Goal: Check status: Check status

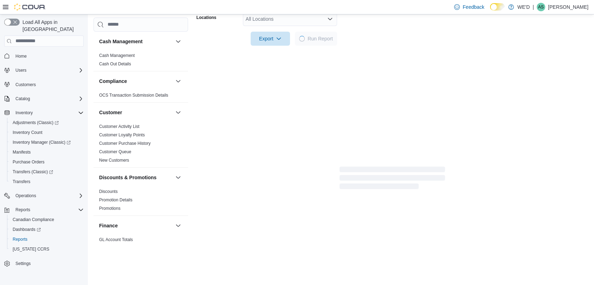
scroll to position [463, 0]
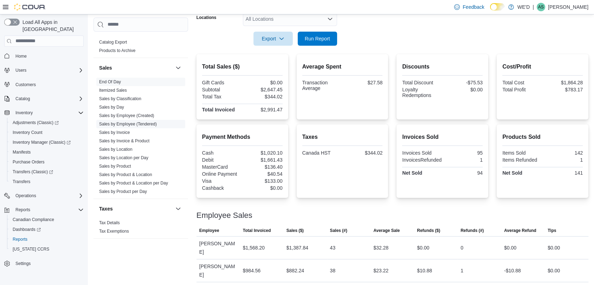
click at [149, 122] on link "Sales by Employee (Tendered)" at bounding box center [128, 124] width 58 height 5
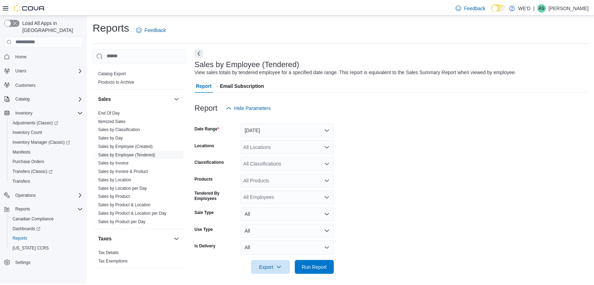
scroll to position [4, 0]
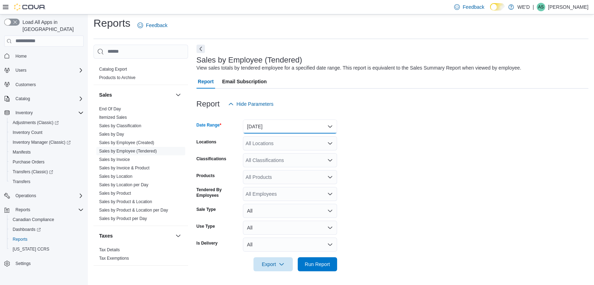
click at [300, 124] on button "[DATE]" at bounding box center [290, 126] width 94 height 14
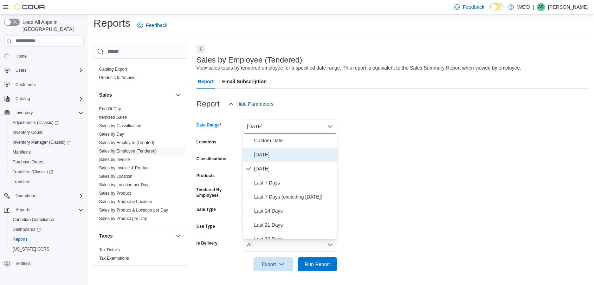
click at [304, 152] on span "[DATE]" at bounding box center [294, 154] width 80 height 8
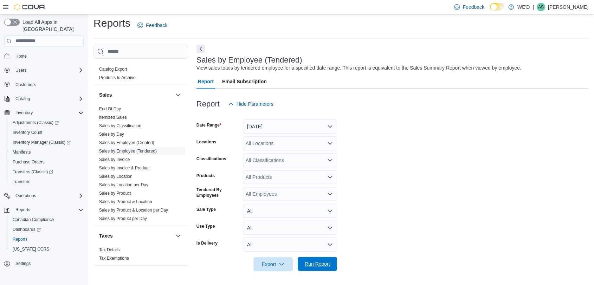
click at [320, 263] on span "Run Report" at bounding box center [317, 263] width 25 height 7
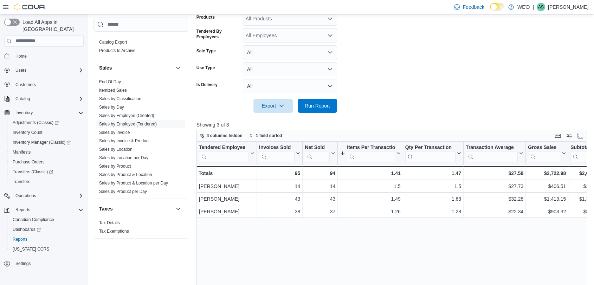
scroll to position [162, 0]
click at [109, 82] on link "End Of Day" at bounding box center [110, 81] width 22 height 5
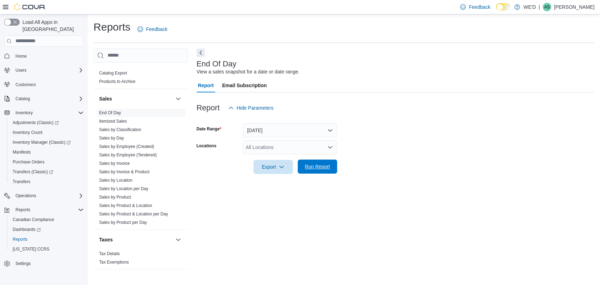
click at [320, 164] on span "Run Report" at bounding box center [317, 166] width 25 height 7
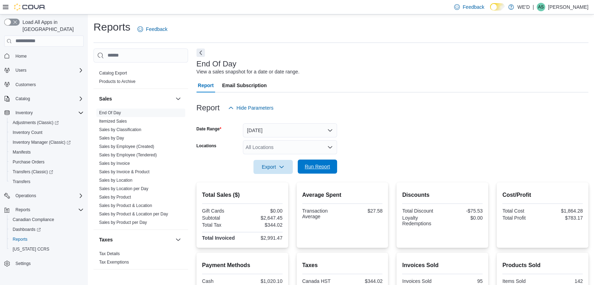
click at [320, 164] on span "Run Report" at bounding box center [317, 166] width 25 height 7
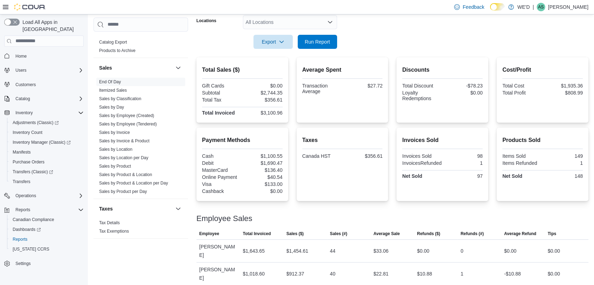
scroll to position [128, 0]
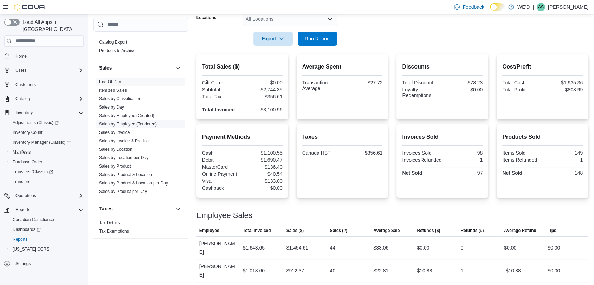
click at [137, 122] on link "Sales by Employee (Tendered)" at bounding box center [128, 124] width 58 height 5
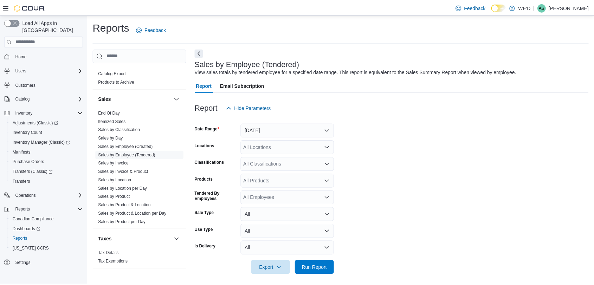
scroll to position [4, 0]
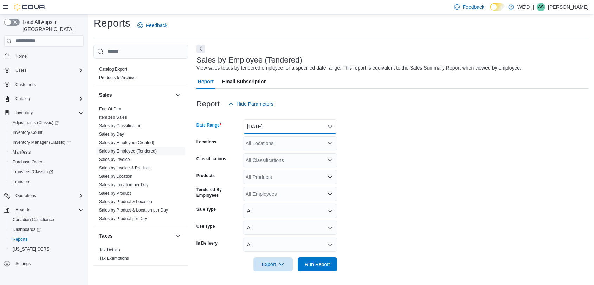
click at [304, 126] on button "[DATE]" at bounding box center [290, 126] width 94 height 14
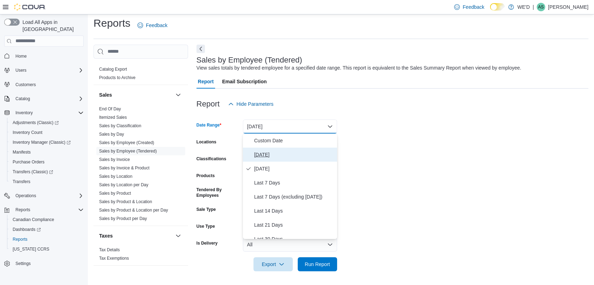
click at [304, 155] on span "[DATE]" at bounding box center [294, 154] width 80 height 8
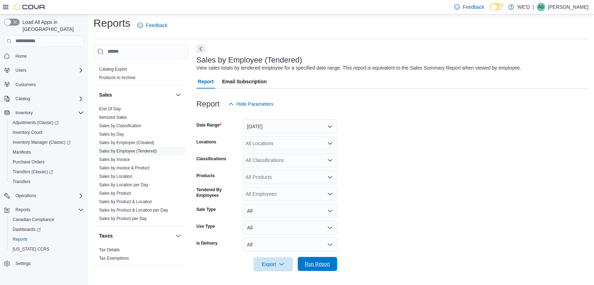
click at [329, 267] on span "Run Report" at bounding box center [317, 264] width 31 height 14
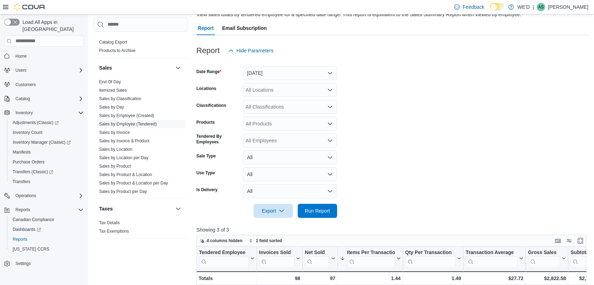
scroll to position [28, 0]
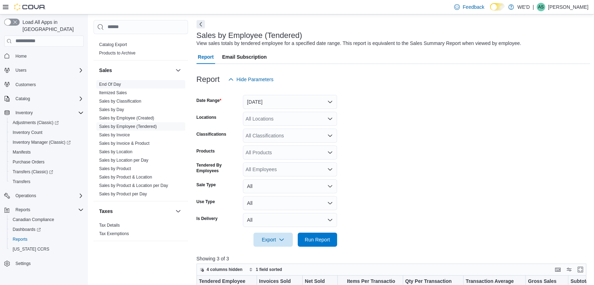
click at [116, 83] on link "End Of Day" at bounding box center [110, 84] width 22 height 5
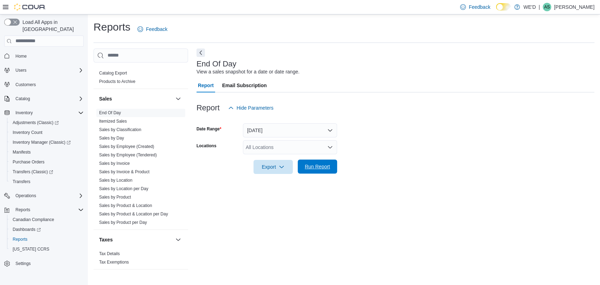
click at [316, 167] on span "Run Report" at bounding box center [317, 166] width 25 height 7
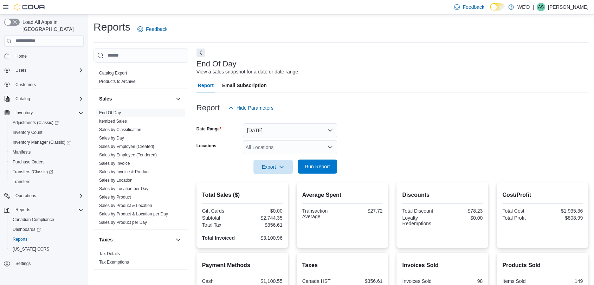
click at [316, 167] on span "Run Report" at bounding box center [317, 166] width 25 height 7
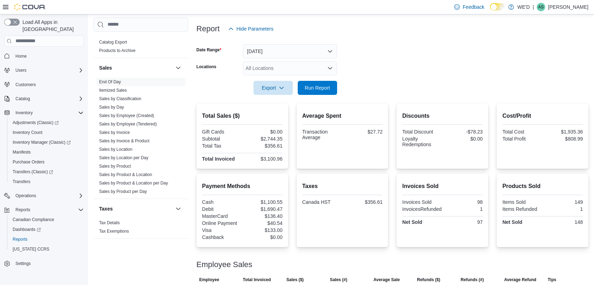
scroll to position [128, 0]
